Goal: Task Accomplishment & Management: Manage account settings

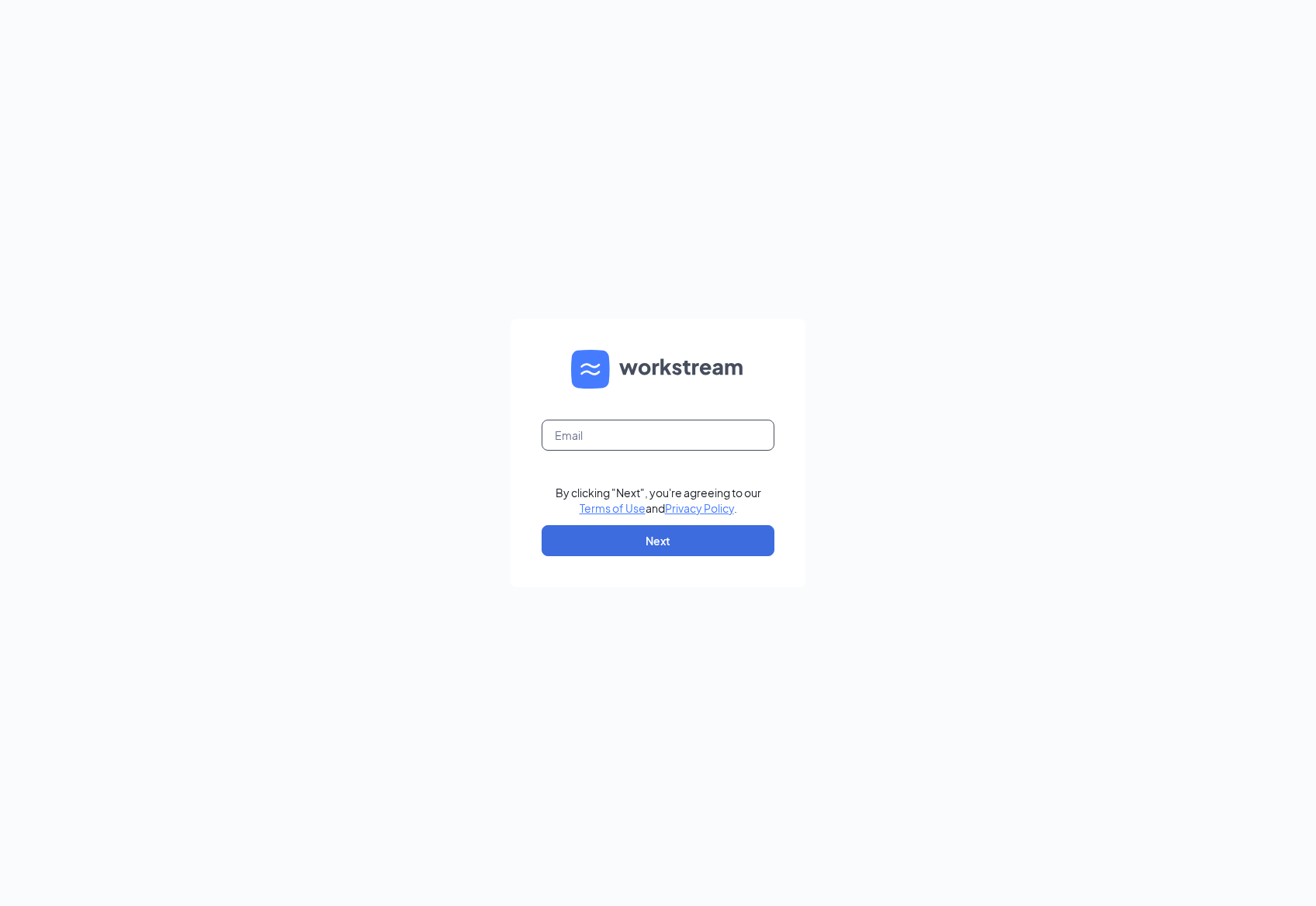
click at [605, 433] on input "text" at bounding box center [658, 434] width 233 height 31
type input "[EMAIL_ADDRESS][DOMAIN_NAME]"
click at [670, 530] on button "Next" at bounding box center [658, 540] width 233 height 31
click at [603, 434] on input "text" at bounding box center [658, 434] width 233 height 31
click at [438, 201] on div "Email field is required By clicking "Next", you're agreeing to our Terms of Use…" at bounding box center [658, 453] width 1316 height 906
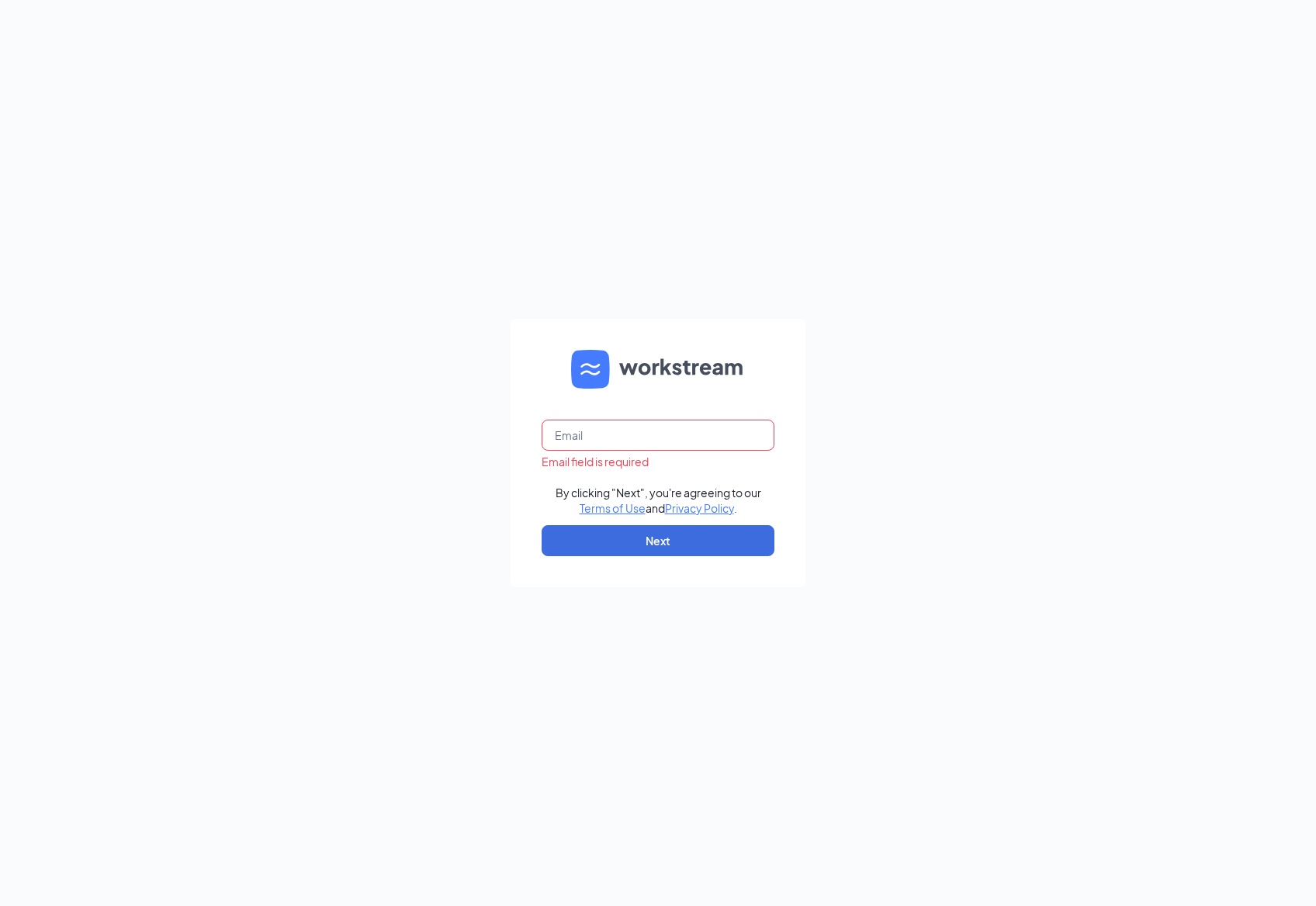
click at [527, 391] on form "Email field is required By clicking "Next", you're agreeing to our Terms of Use…" at bounding box center [658, 453] width 295 height 269
click at [562, 425] on input "text" at bounding box center [658, 434] width 233 height 31
click at [475, 432] on div "Email field is required By clicking "Next", you're agreeing to our Terms of Use…" at bounding box center [658, 453] width 1316 height 906
